Goal: Task Accomplishment & Management: Manage account settings

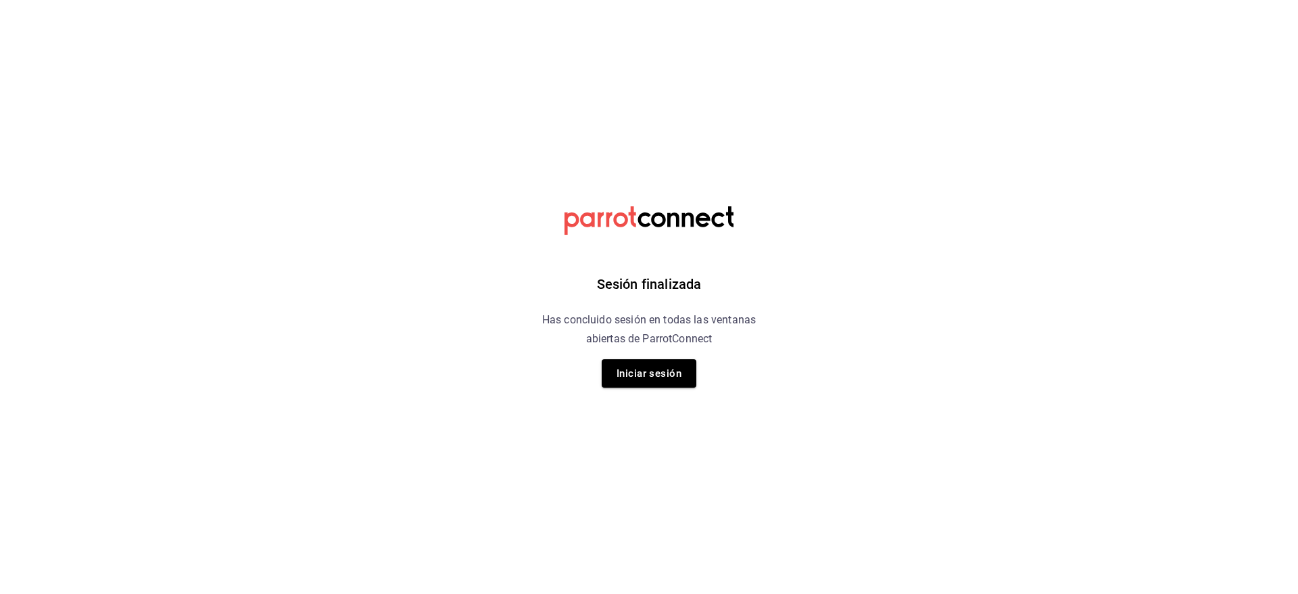
click at [393, 0] on html "Sesión finalizada Has concluido sesión en todas las ventanas abiertas de Parrot…" at bounding box center [649, 0] width 1298 height 0
click at [617, 366] on button "Iniciar sesión" at bounding box center [649, 373] width 95 height 28
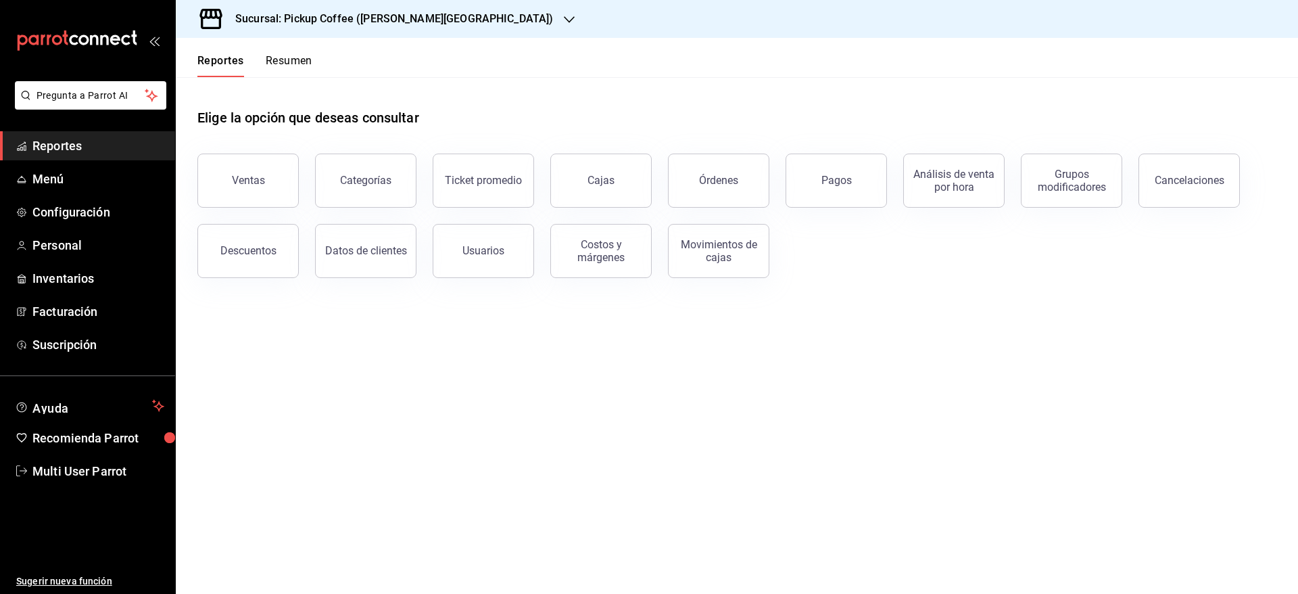
click at [283, 67] on button "Resumen" at bounding box center [289, 65] width 47 height 23
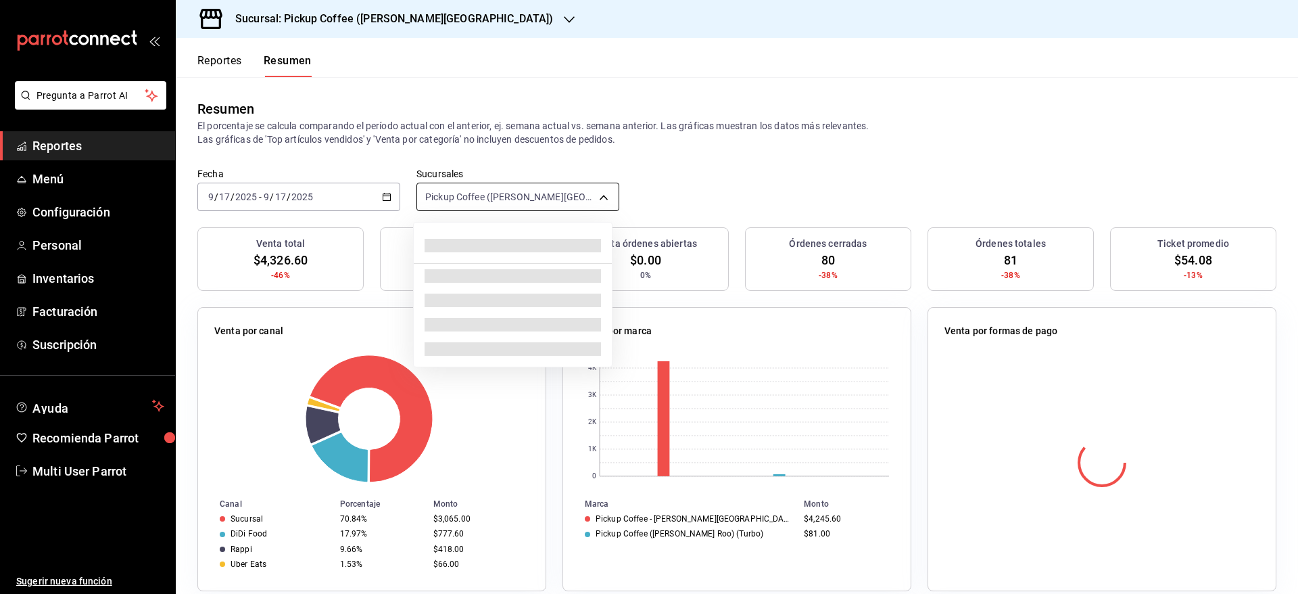
click at [520, 183] on body "Pregunta a Parrot AI Reportes Menú Configuración Personal Inventarios Facturaci…" at bounding box center [649, 297] width 1298 height 594
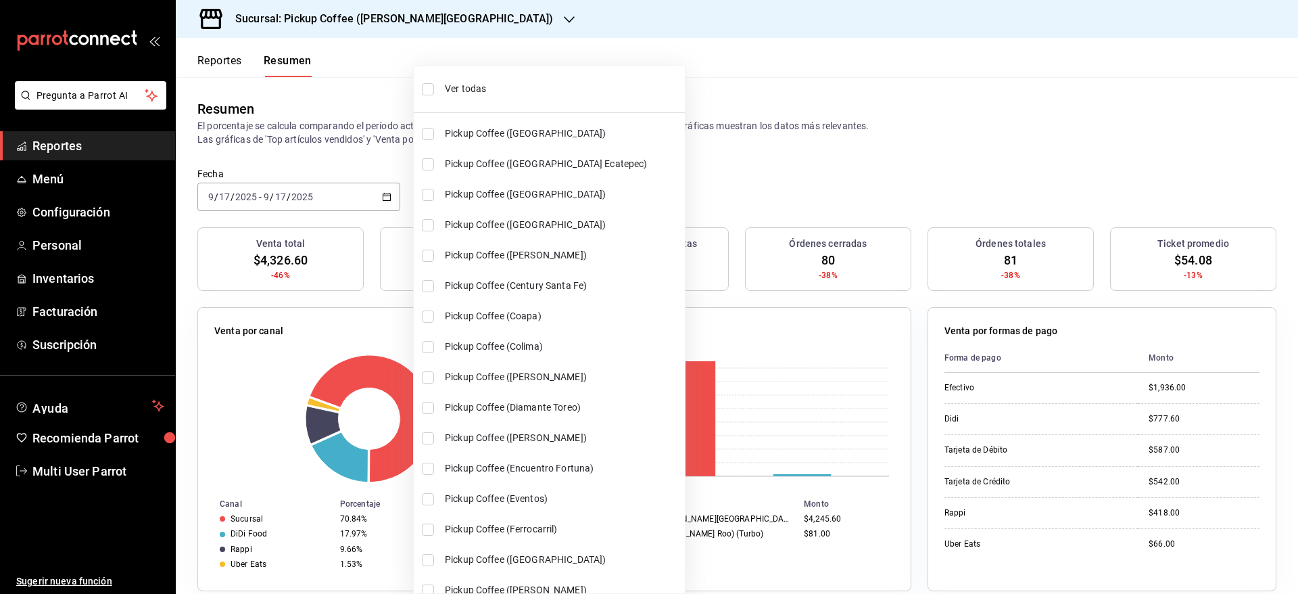
click at [474, 87] on span "Ver todas" at bounding box center [562, 89] width 235 height 14
type input "[object Object],[object Object],[object Object],[object Object],[object Object]…"
checkbox input "true"
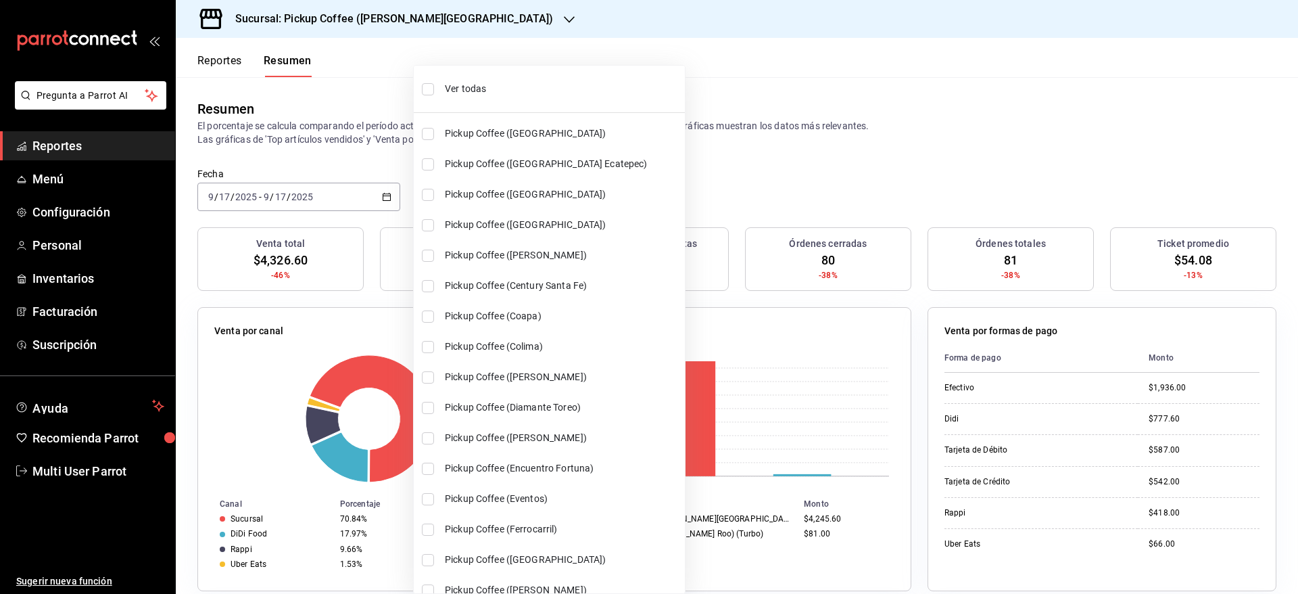
checkbox input "true"
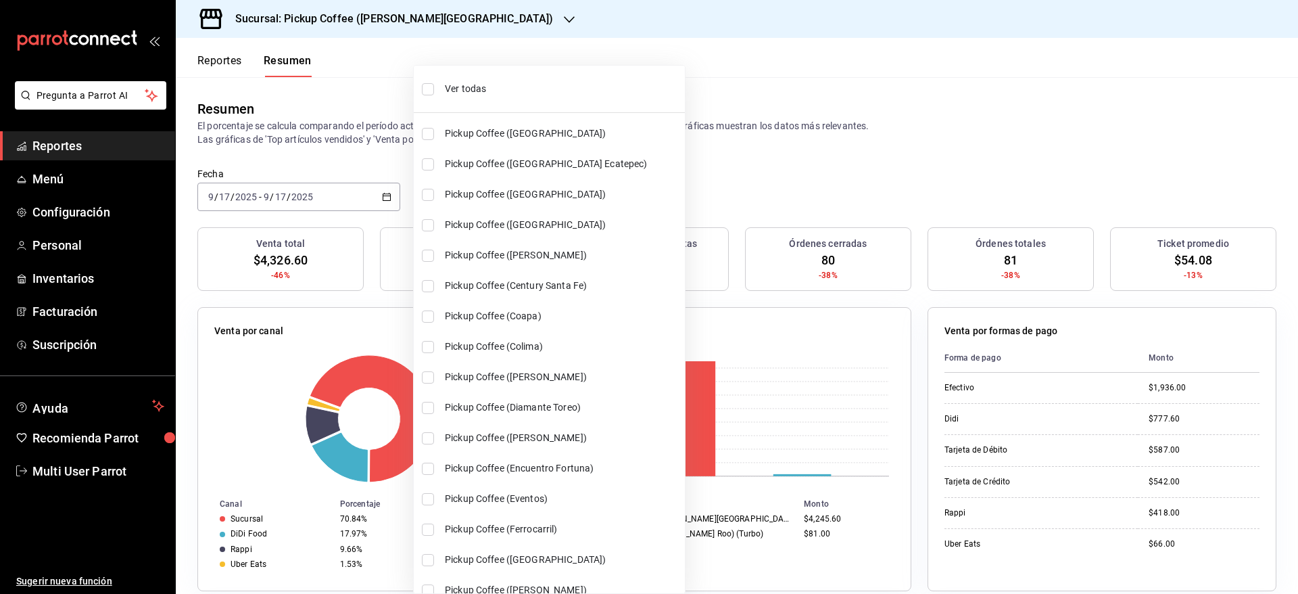
checkbox input "true"
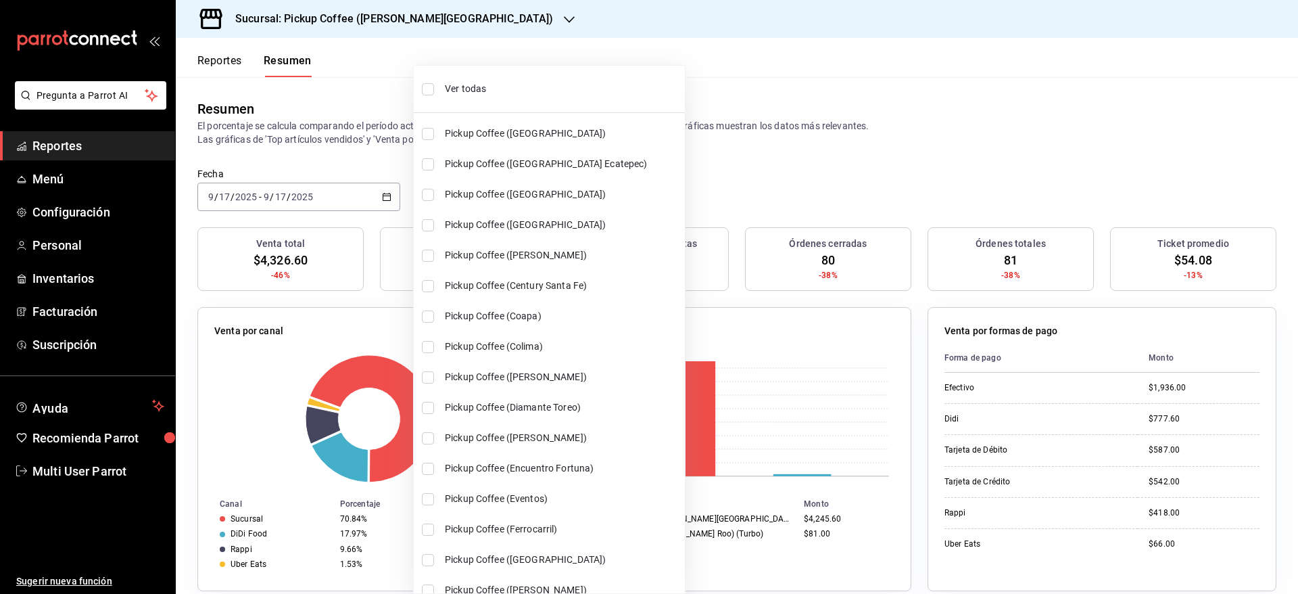
checkbox input "true"
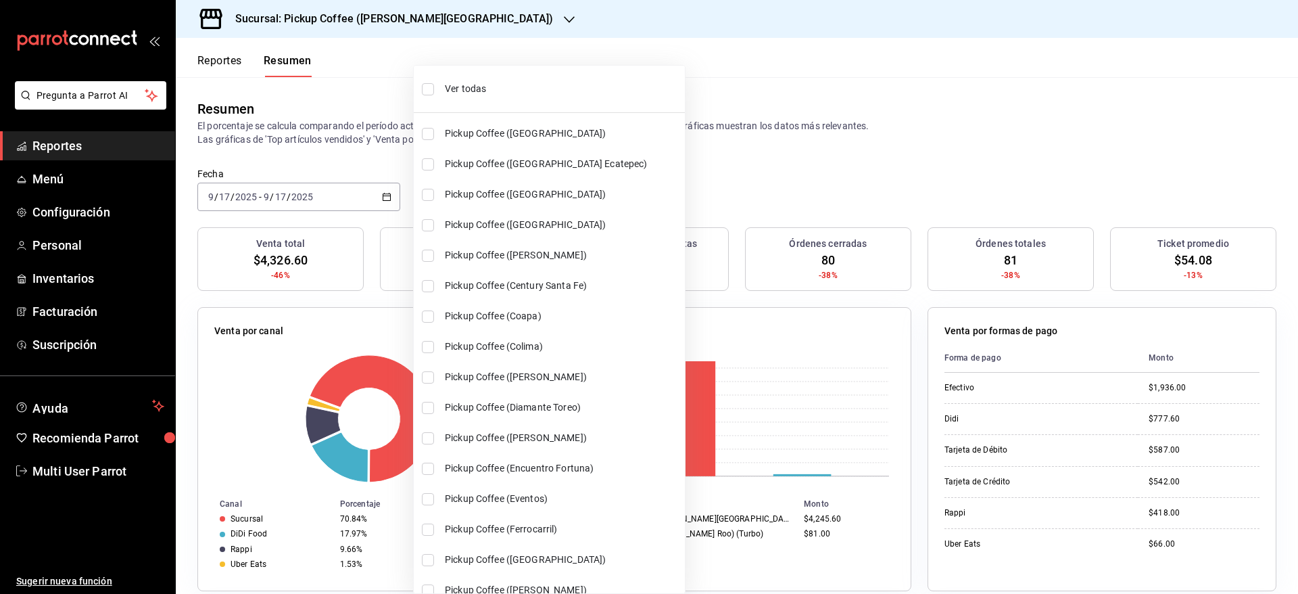
checkbox input "true"
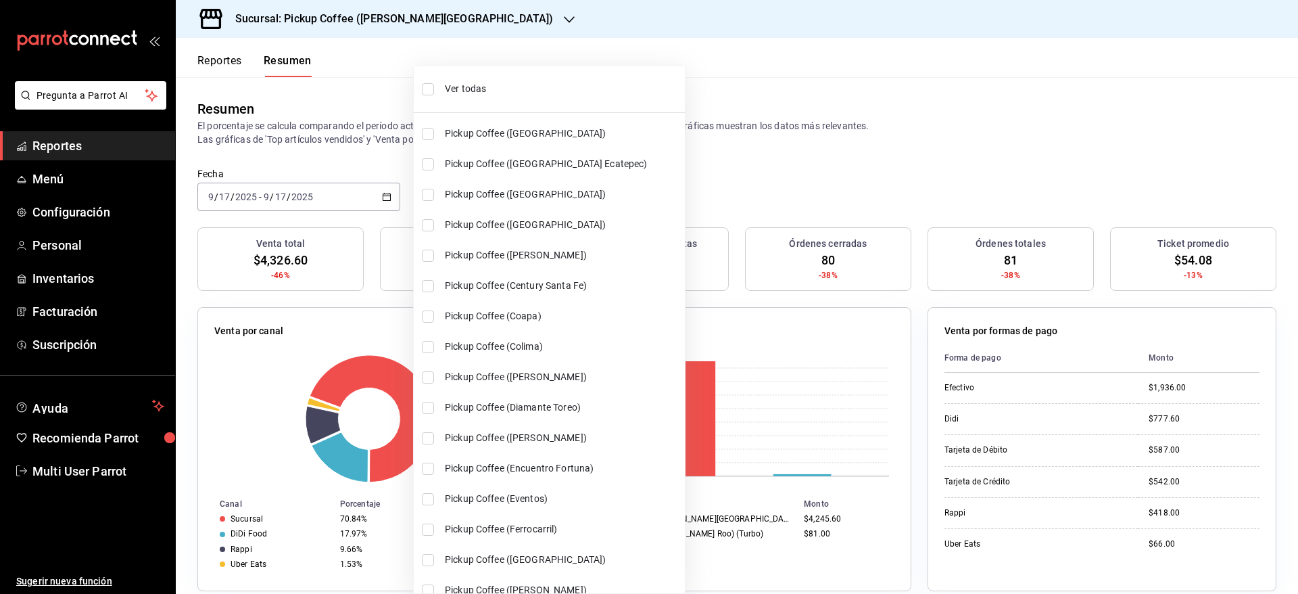
checkbox input "true"
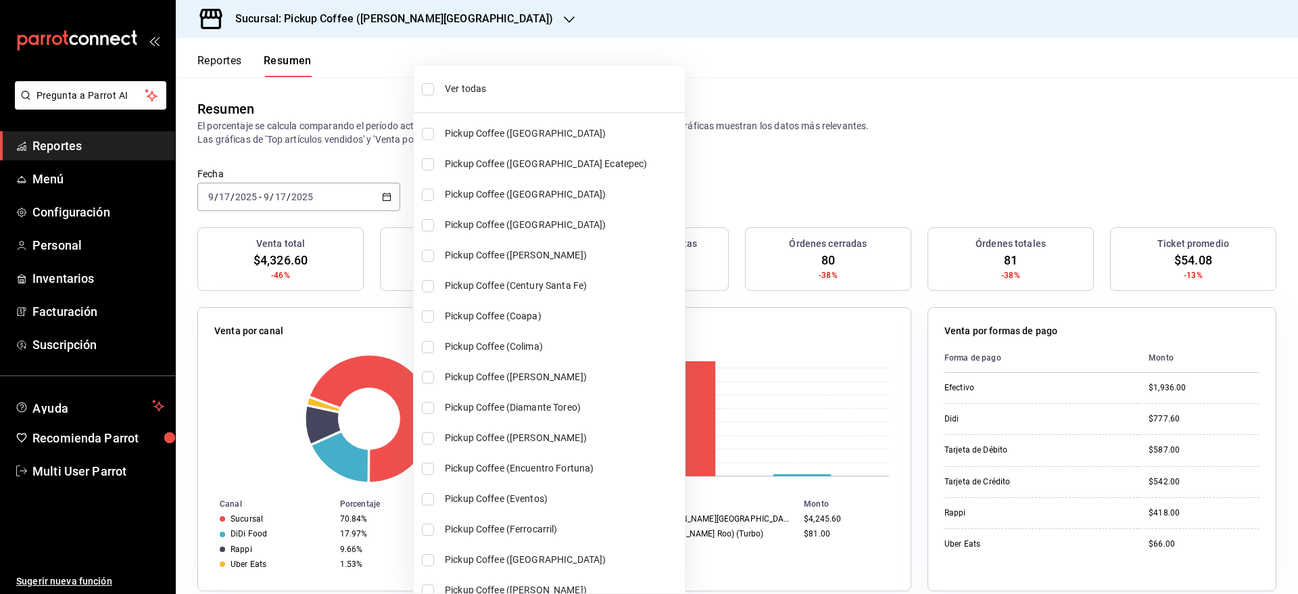
checkbox input "true"
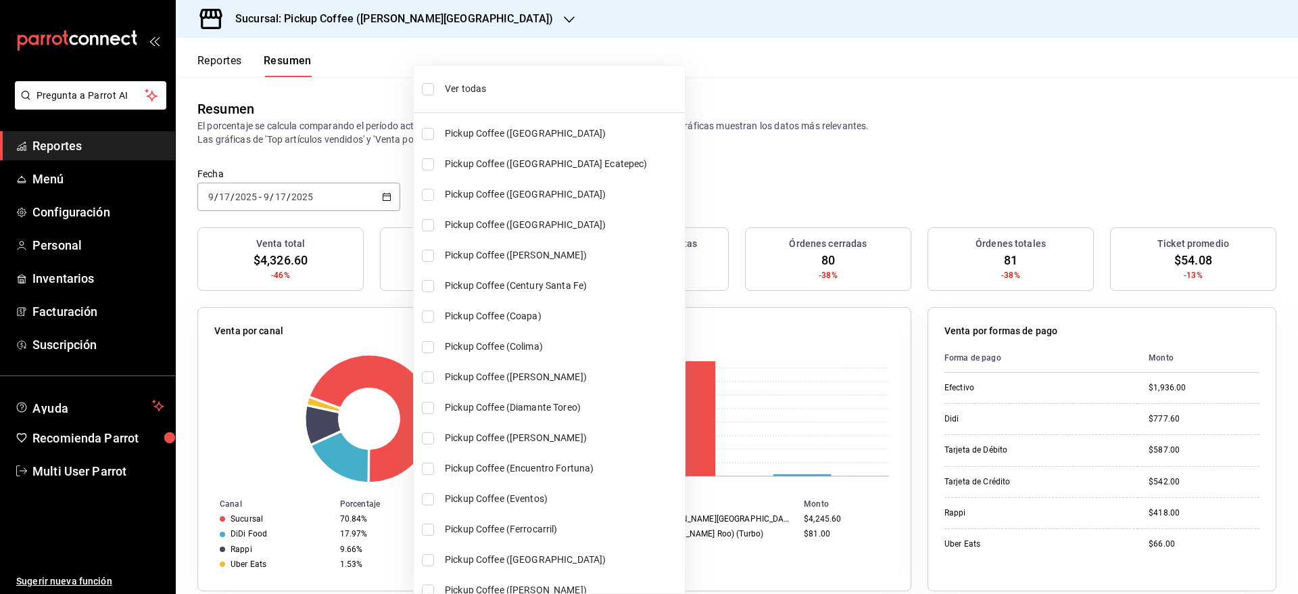
checkbox input "true"
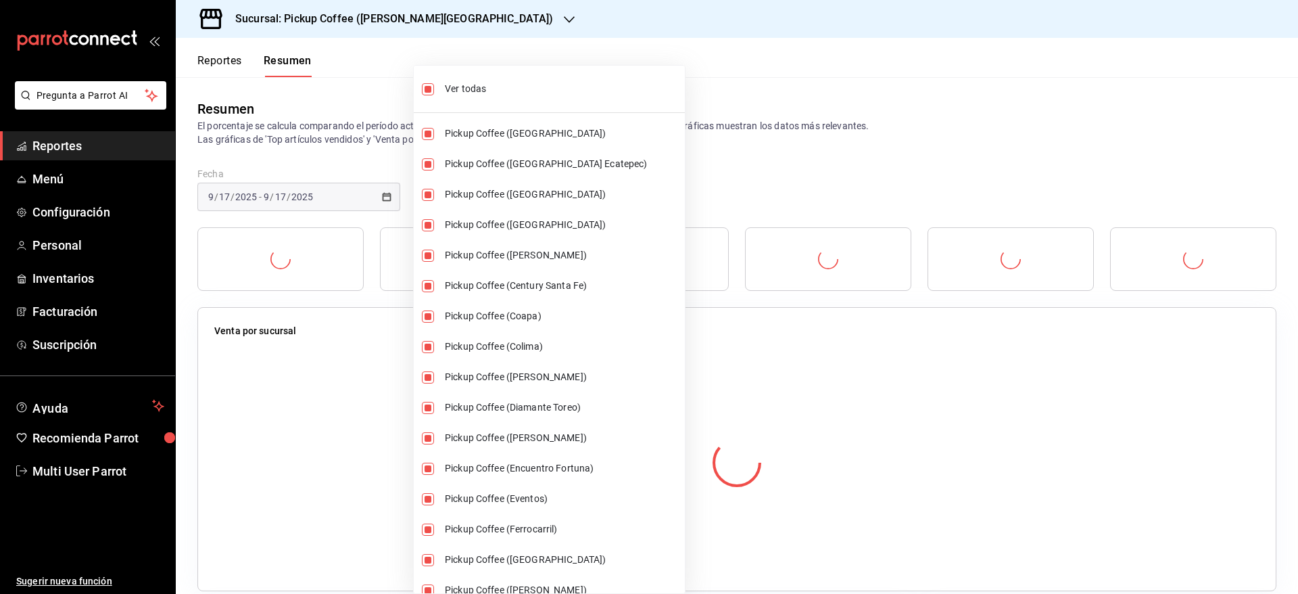
click at [743, 95] on div at bounding box center [649, 297] width 1298 height 594
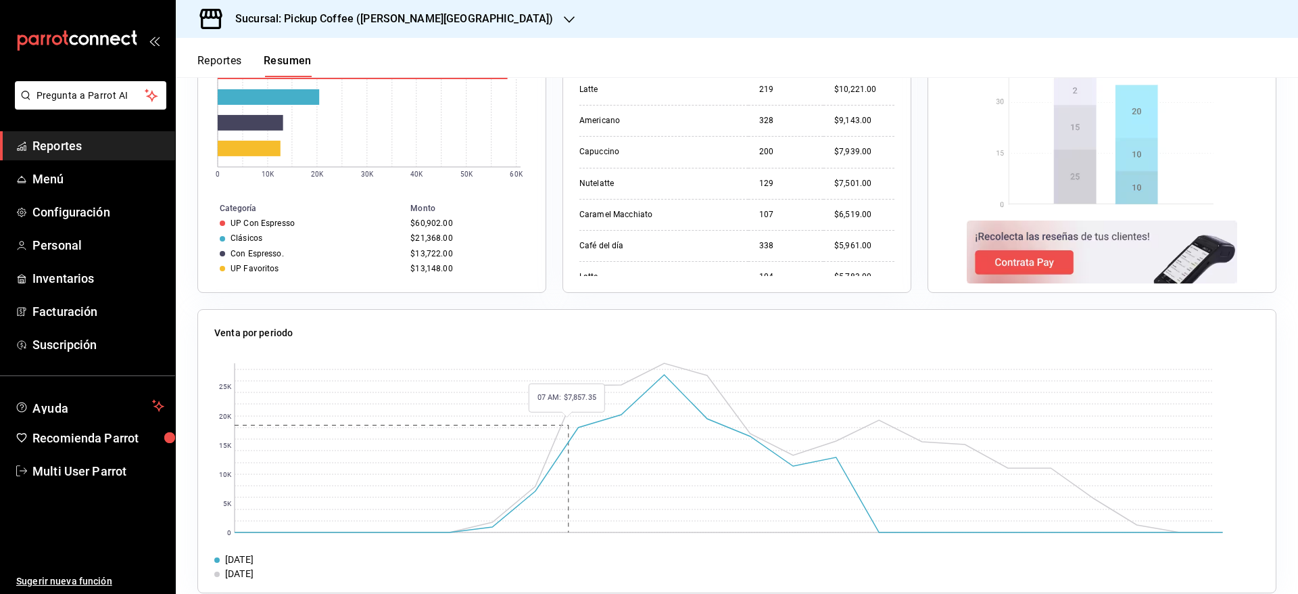
scroll to position [919, 0]
